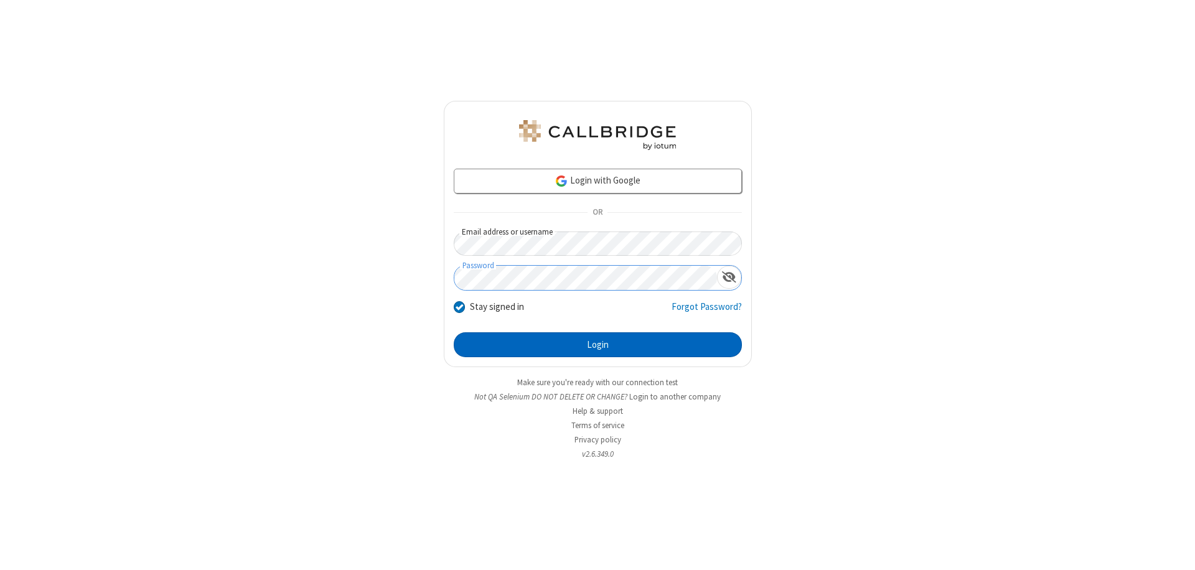
click at [597, 345] on button "Login" at bounding box center [598, 344] width 288 height 25
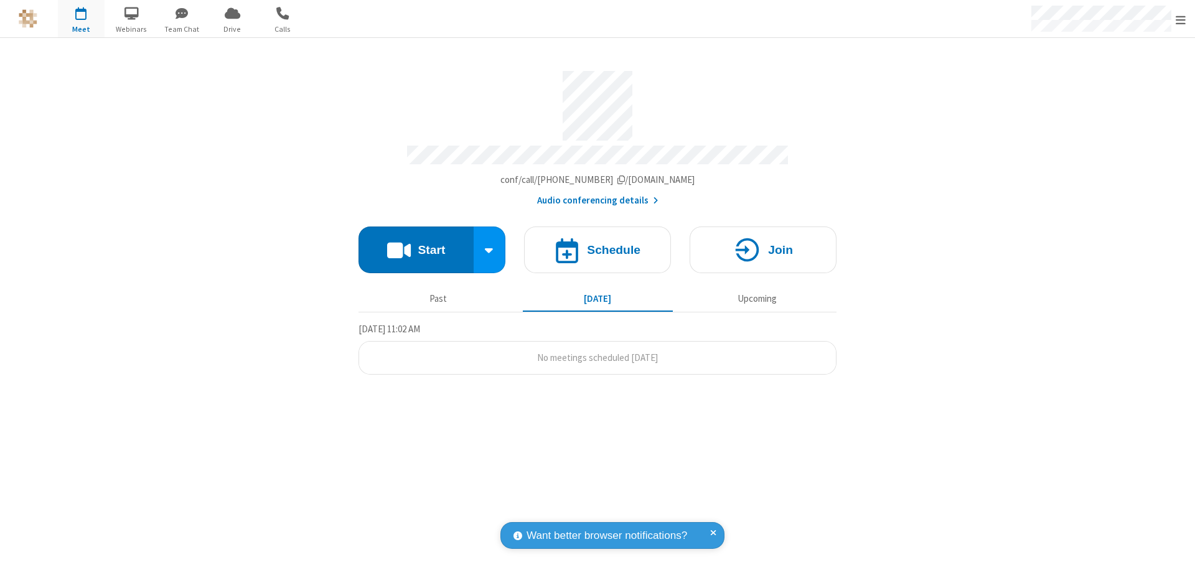
click at [416, 244] on button "Start" at bounding box center [415, 249] width 115 height 47
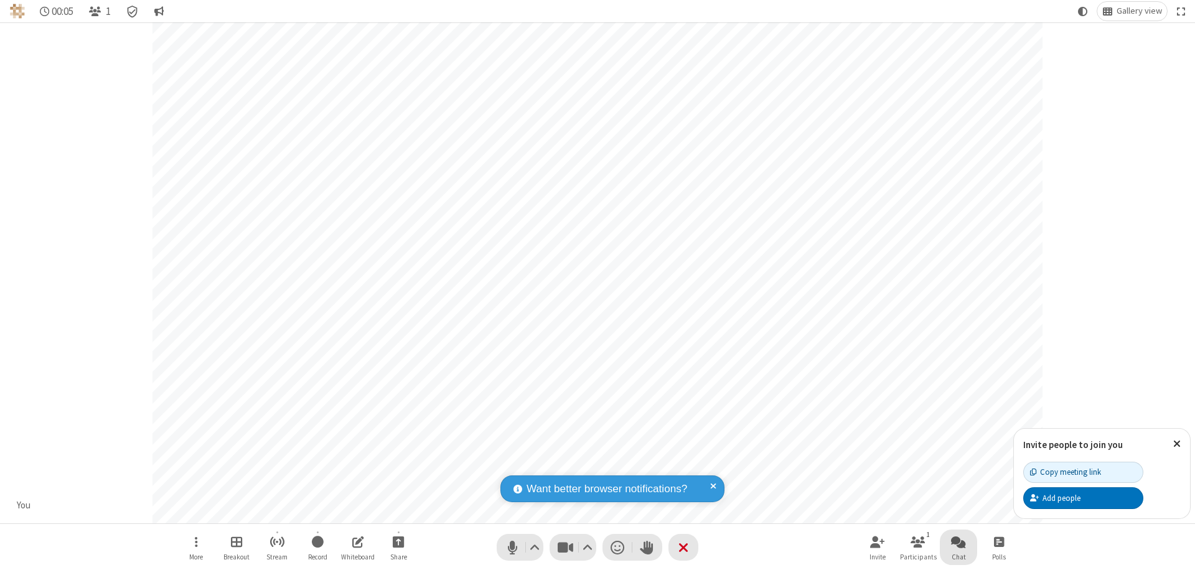
click at [958, 541] on span "Open chat" at bounding box center [958, 542] width 15 height 16
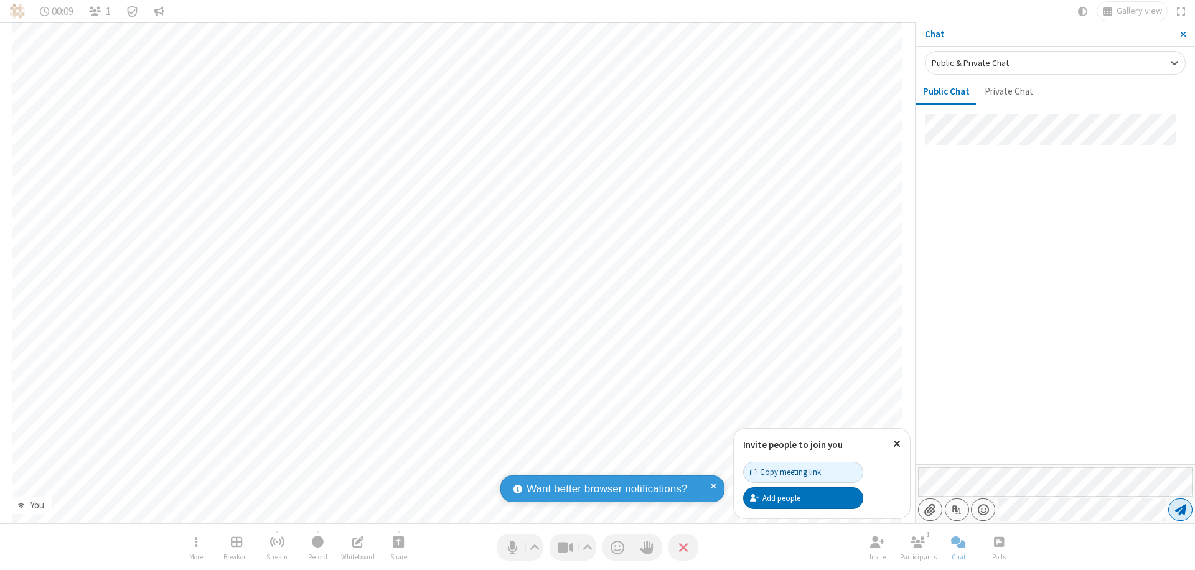
click at [1180, 510] on span "Send message" at bounding box center [1180, 509] width 11 height 12
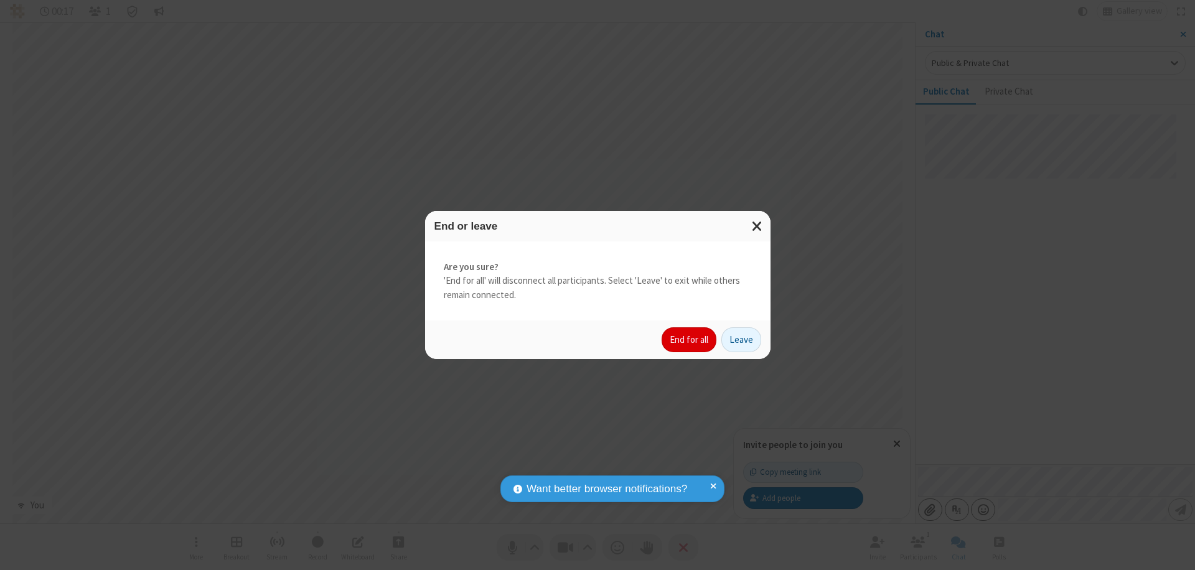
click at [689, 340] on button "End for all" at bounding box center [688, 339] width 55 height 25
